Goal: Communication & Community: Answer question/provide support

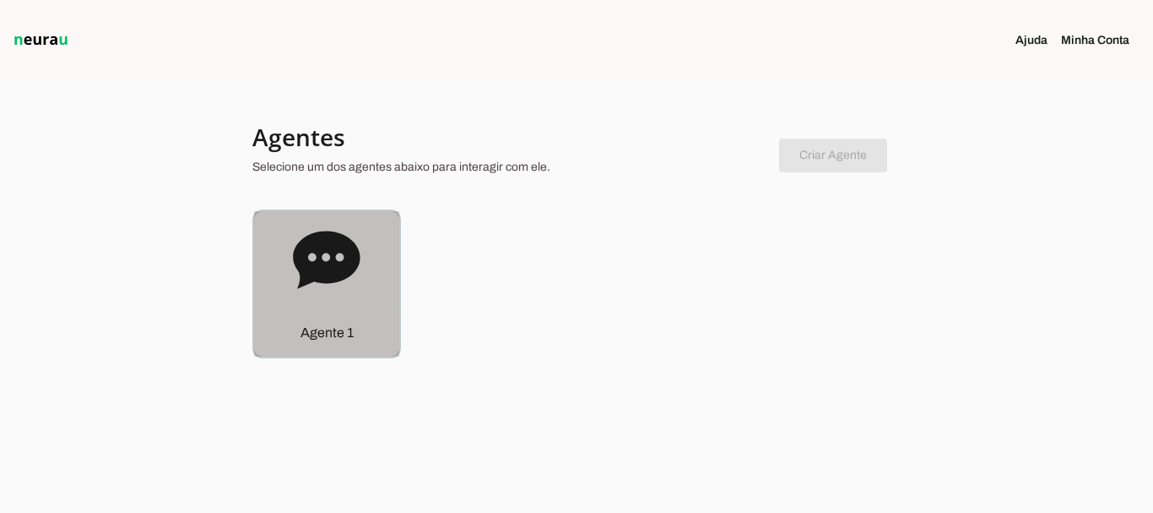
click at [325, 256] on icon at bounding box center [327, 260] width 68 height 68
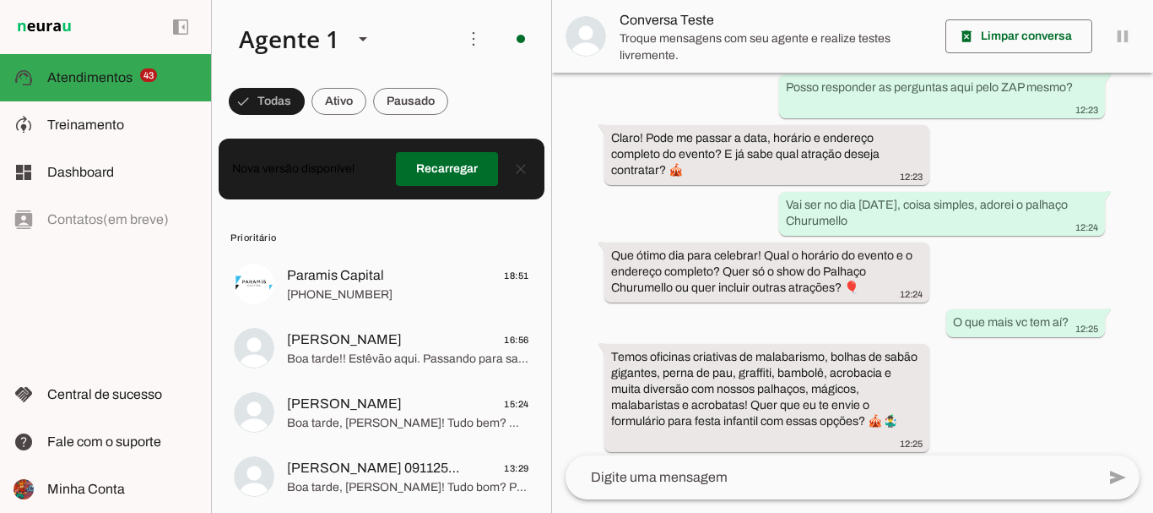
scroll to position [400, 0]
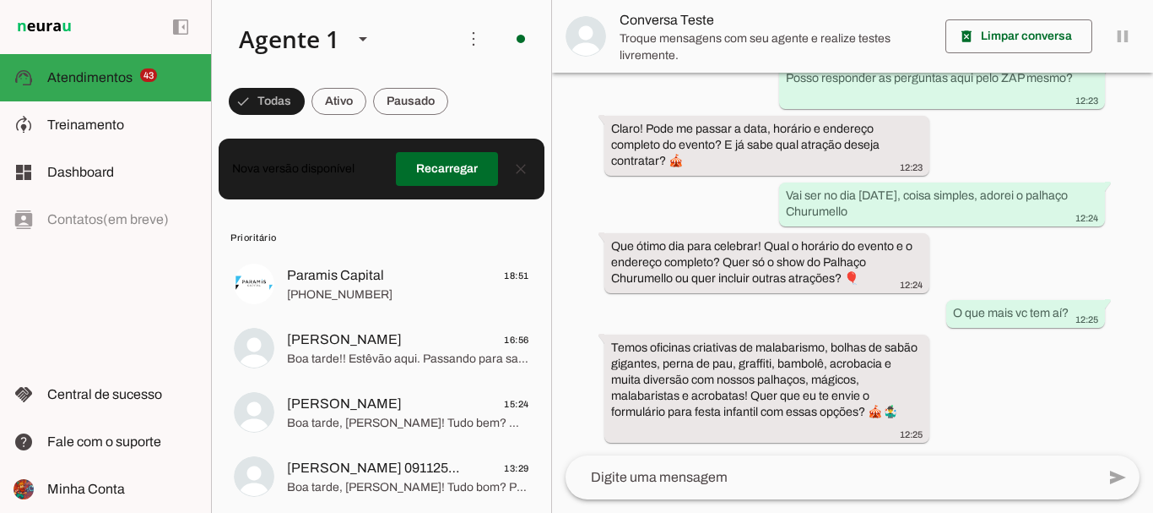
click at [1064, 416] on div "há 13 dias Ola 12:20 Olá! Sou a [PERSON_NAME], sua atendente virtual da Churume…" at bounding box center [852, 264] width 601 height 383
click at [691, 483] on textarea at bounding box center [831, 477] width 530 height 20
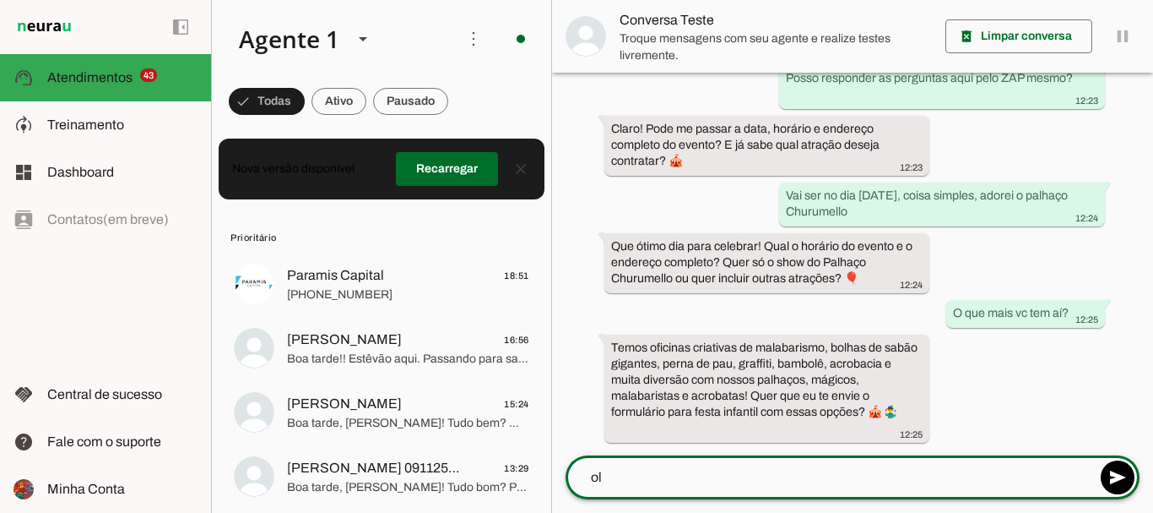
type textarea "o"
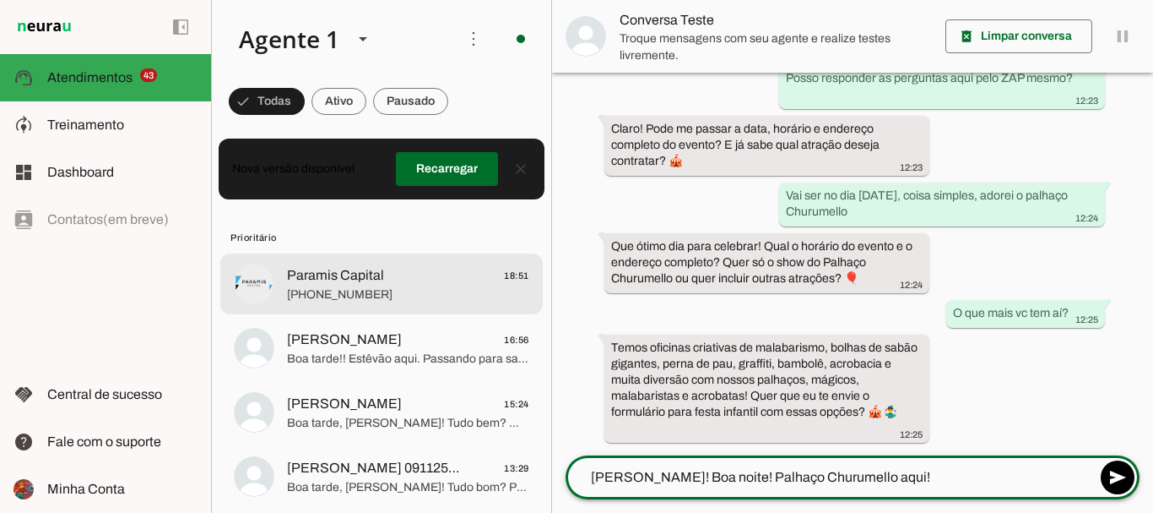
type textarea "[PERSON_NAME]! Boa noite! Palhaço Churumello aqui!"
type md-outlined-text-field "[PERSON_NAME]! Boa noite! Palhaço Churumello aqui!"
click at [340, 269] on span "Paramis Capital" at bounding box center [335, 275] width 97 height 20
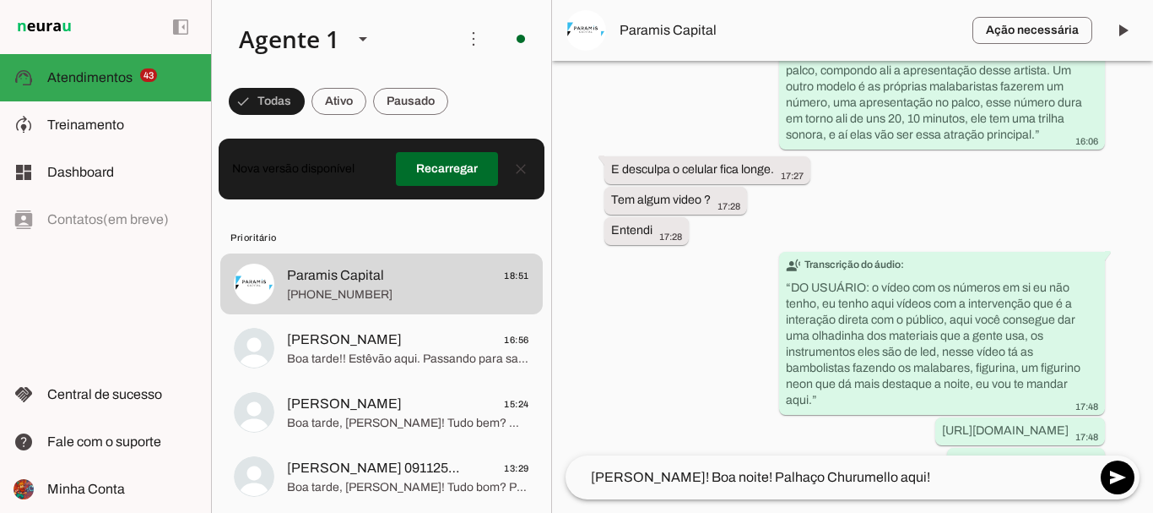
scroll to position [1675, 0]
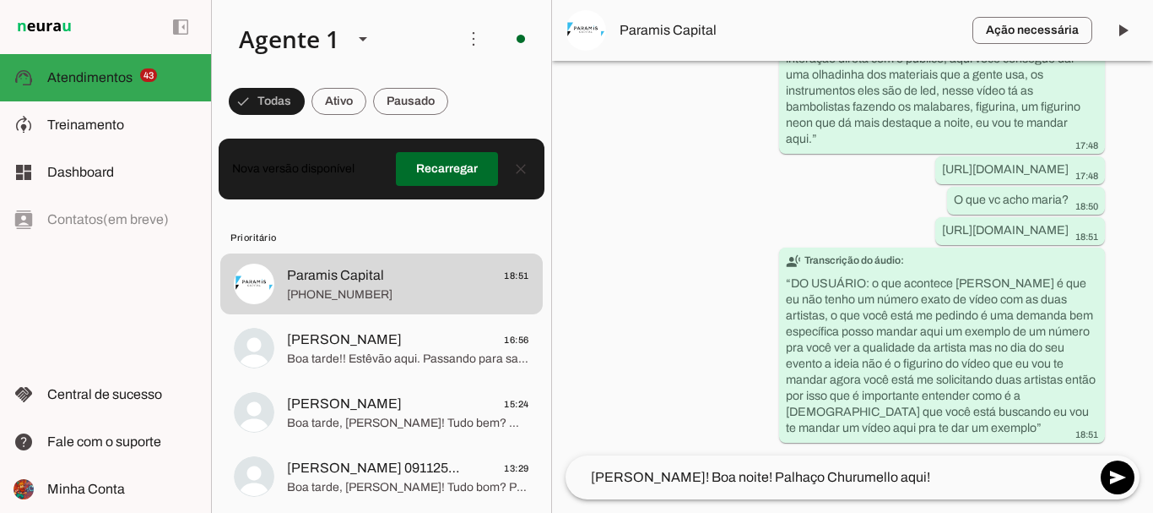
drag, startPoint x: 619, startPoint y: 389, endPoint x: 522, endPoint y: 545, distance: 183.9
click at [522, 512] on html at bounding box center [576, 256] width 1153 height 513
click at [562, 317] on div "Agente ativado há cerca de 8 horas Olá bom dia, me chamo [PERSON_NAME], gostari…" at bounding box center [852, 258] width 601 height 394
drag, startPoint x: 1080, startPoint y: 215, endPoint x: 768, endPoint y: 208, distance: 311.7
click at [768, 208] on div "Agente ativado há cerca de 8 horas Olá bom dia, me chamo [PERSON_NAME], gostari…" at bounding box center [852, 258] width 601 height 394
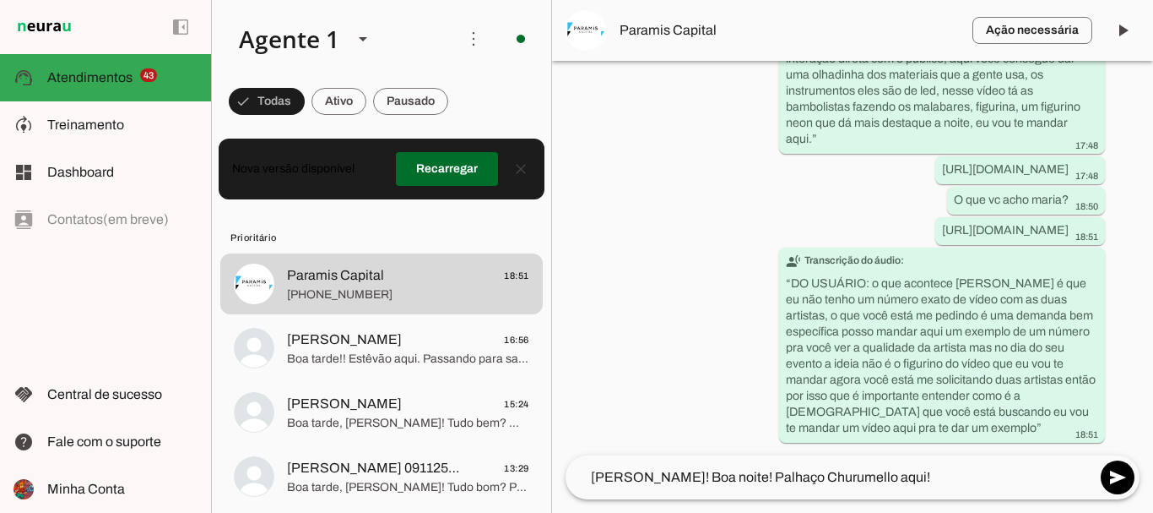
click at [720, 262] on div "Agente ativado há cerca de 8 horas Olá bom dia, me chamo [PERSON_NAME], gostari…" at bounding box center [852, 258] width 601 height 394
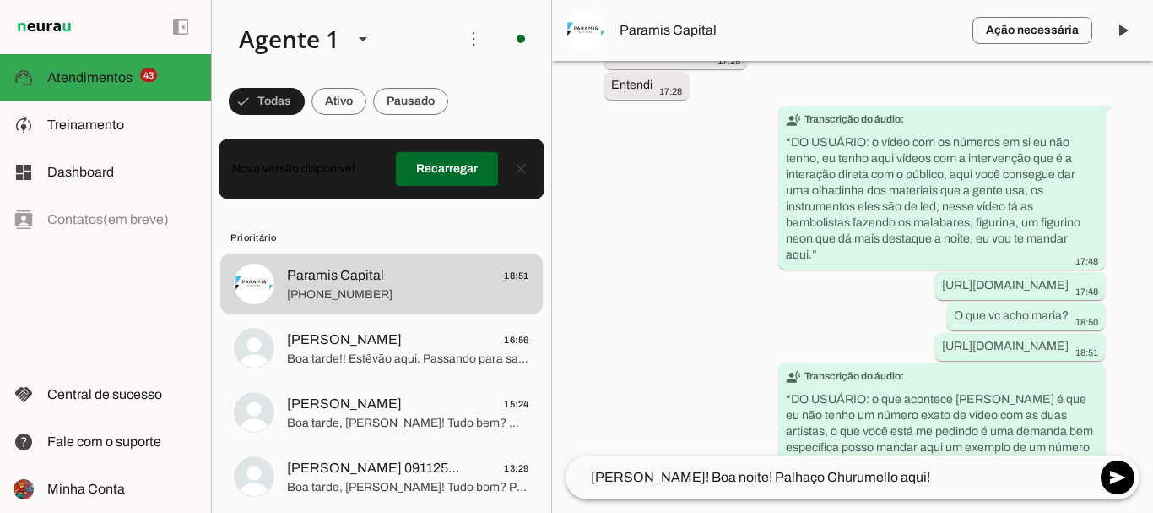
scroll to position [1531, 0]
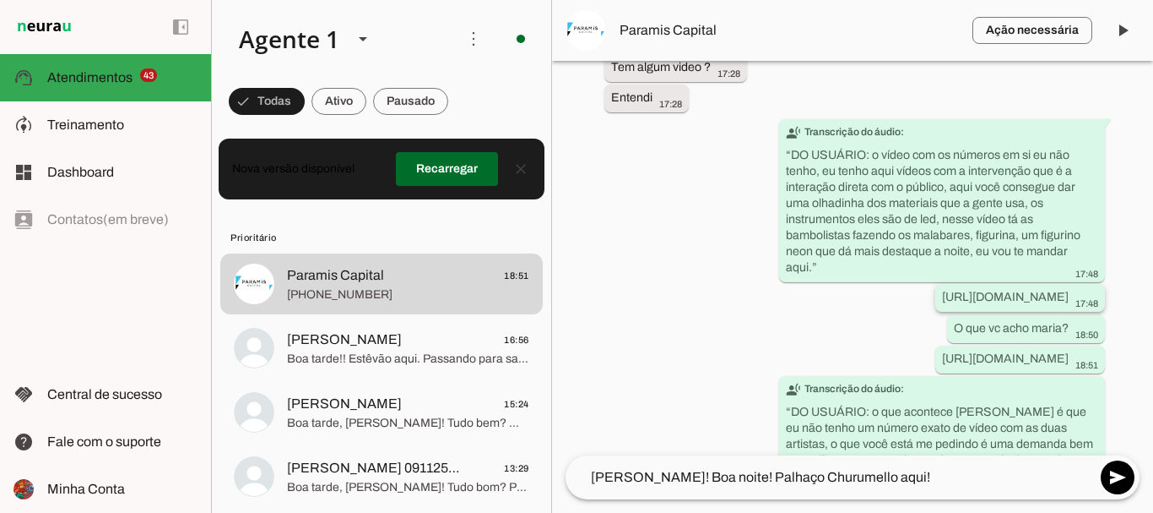
drag, startPoint x: 972, startPoint y: 297, endPoint x: 779, endPoint y: 285, distance: 192.9
click at [936, 285] on whatsapp-message-bubble "[URL][DOMAIN_NAME] 17:48" at bounding box center [1021, 298] width 170 height 28
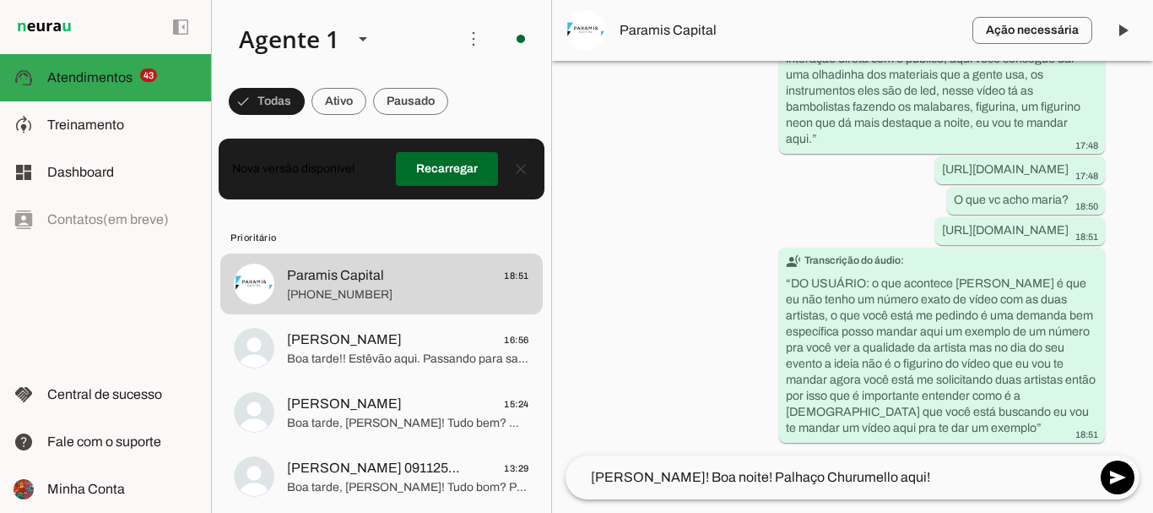
scroll to position [1675, 0]
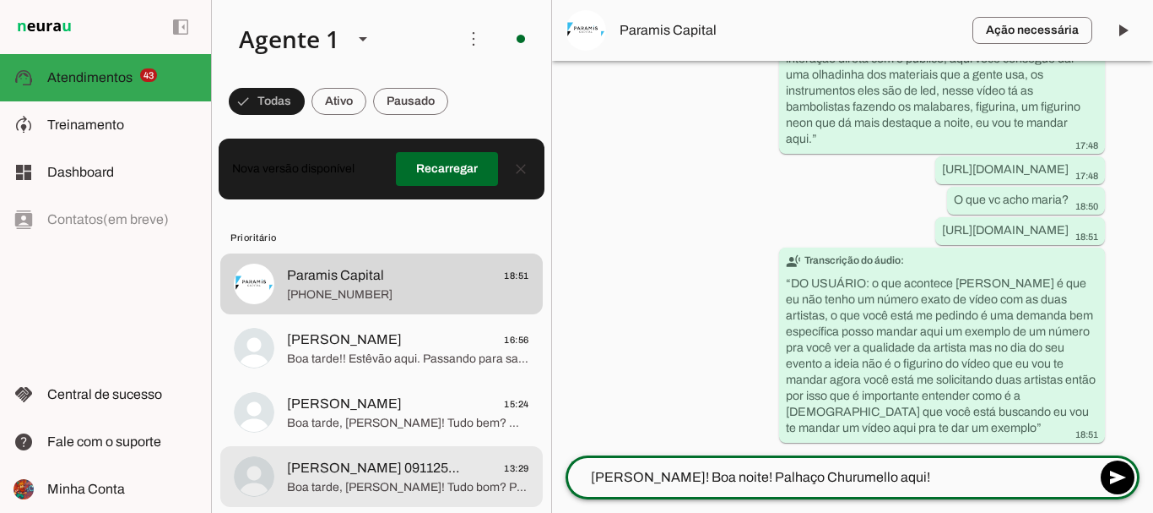
drag, startPoint x: 855, startPoint y: 481, endPoint x: 515, endPoint y: 467, distance: 339.8
click at [515, 467] on div "Agente 1 Criar Agente Você atingiu o limite de IAs Neurau permitidas. Atualize …" at bounding box center [682, 256] width 942 height 513
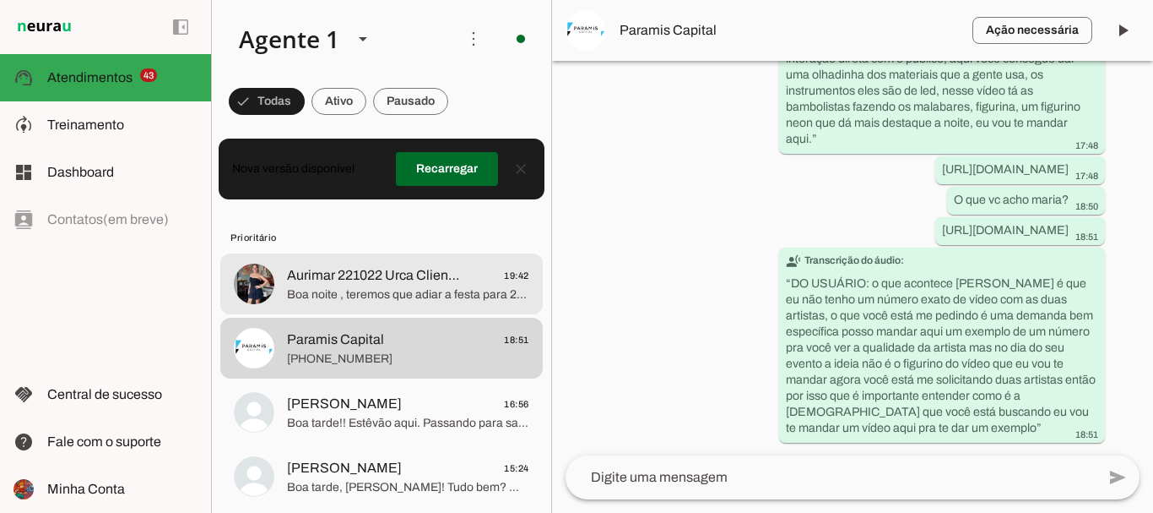
click at [393, 294] on span "Boa noite , teremos que adiar a festa para 25/10 . Tudo bem pra vcs ?" at bounding box center [408, 294] width 242 height 17
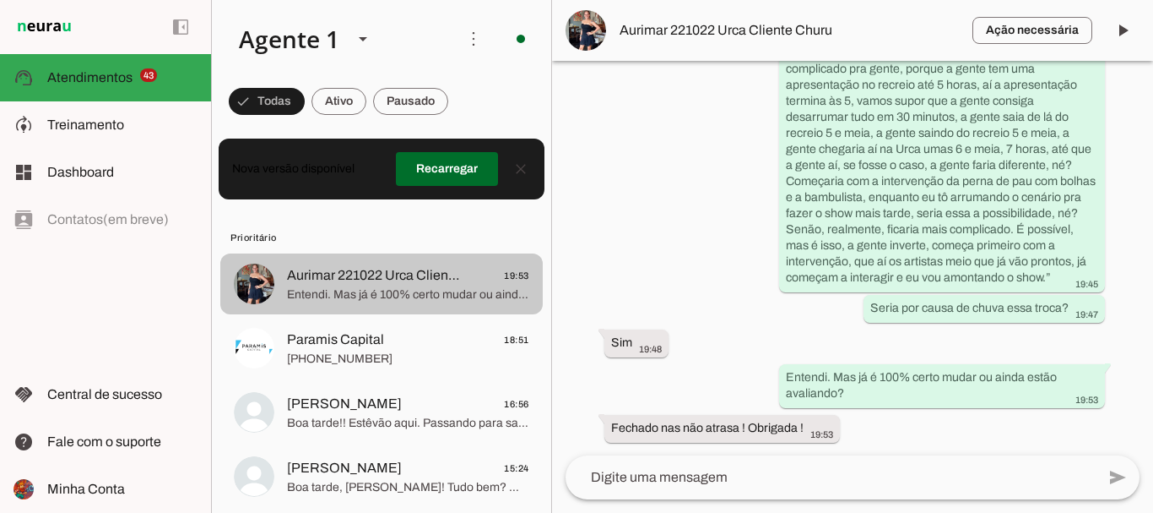
scroll to position [5061, 0]
click at [385, 298] on span "Fechado nas não atrasa ! Obrigada !" at bounding box center [408, 294] width 242 height 17
click at [369, 299] on span "Fechado nas não atrasa ! Obrigada !" at bounding box center [408, 294] width 242 height 17
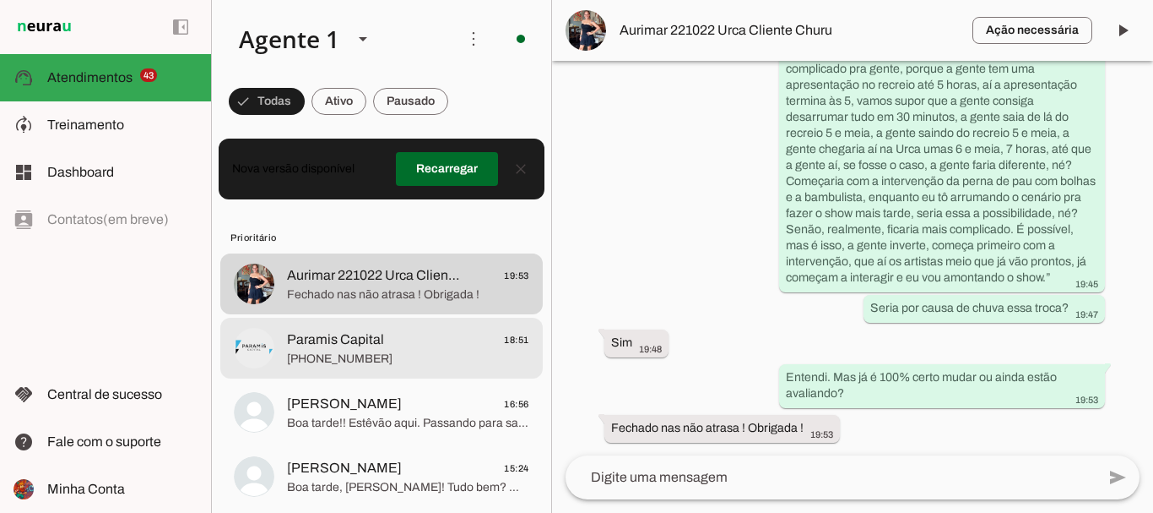
click at [369, 342] on span "Paramis Capital" at bounding box center [335, 339] width 97 height 20
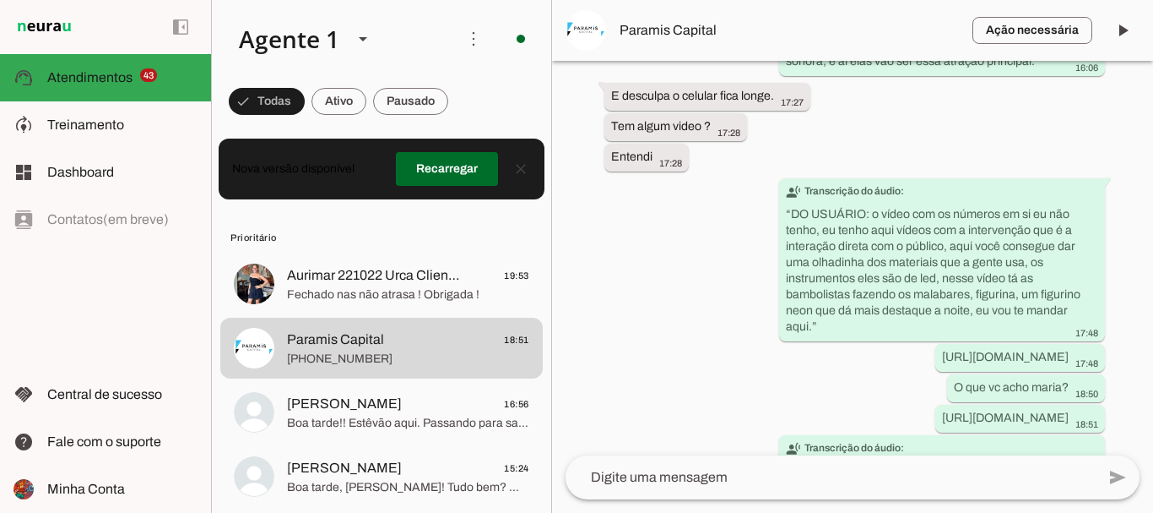
scroll to position [1675, 0]
